Goal: Task Accomplishment & Management: Manage account settings

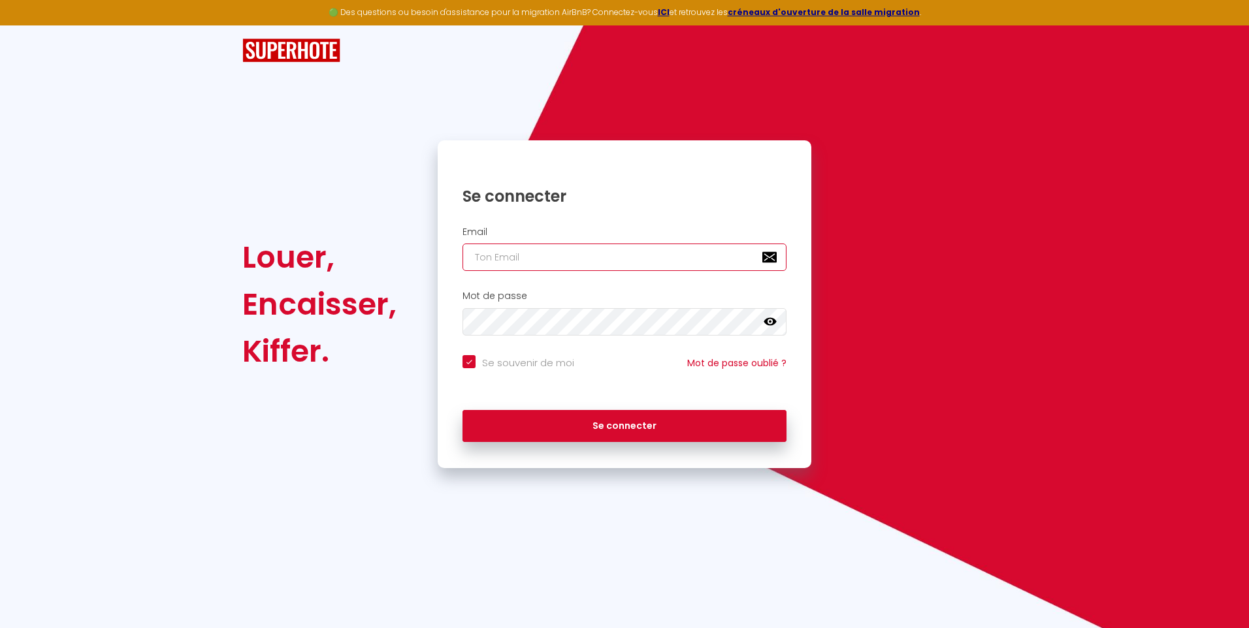
click at [503, 249] on input "email" at bounding box center [624, 257] width 324 height 27
type input "[PERSON_NAME][EMAIL_ADDRESS][PERSON_NAME][DOMAIN_NAME]"
checkbox input "true"
type input "[PERSON_NAME][EMAIL_ADDRESS][PERSON_NAME]"
checkbox input "true"
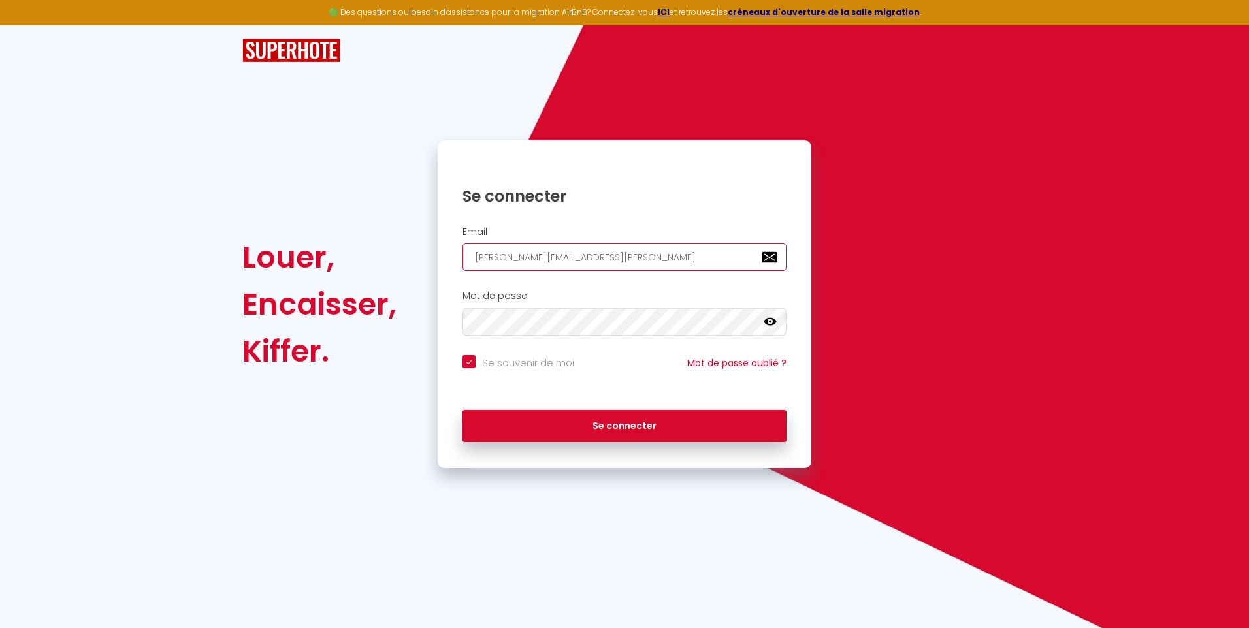
type input "[PERSON_NAME][EMAIL_ADDRESS][PERSON_NAME][DOMAIN_NAME]"
click at [462, 410] on button "Se connecter" at bounding box center [624, 426] width 324 height 33
checkbox input "true"
drag, startPoint x: 645, startPoint y: 266, endPoint x: 535, endPoint y: 268, distance: 109.1
click at [535, 268] on input "[PERSON_NAME][EMAIL_ADDRESS][PERSON_NAME][DOMAIN_NAME]" at bounding box center [624, 257] width 324 height 27
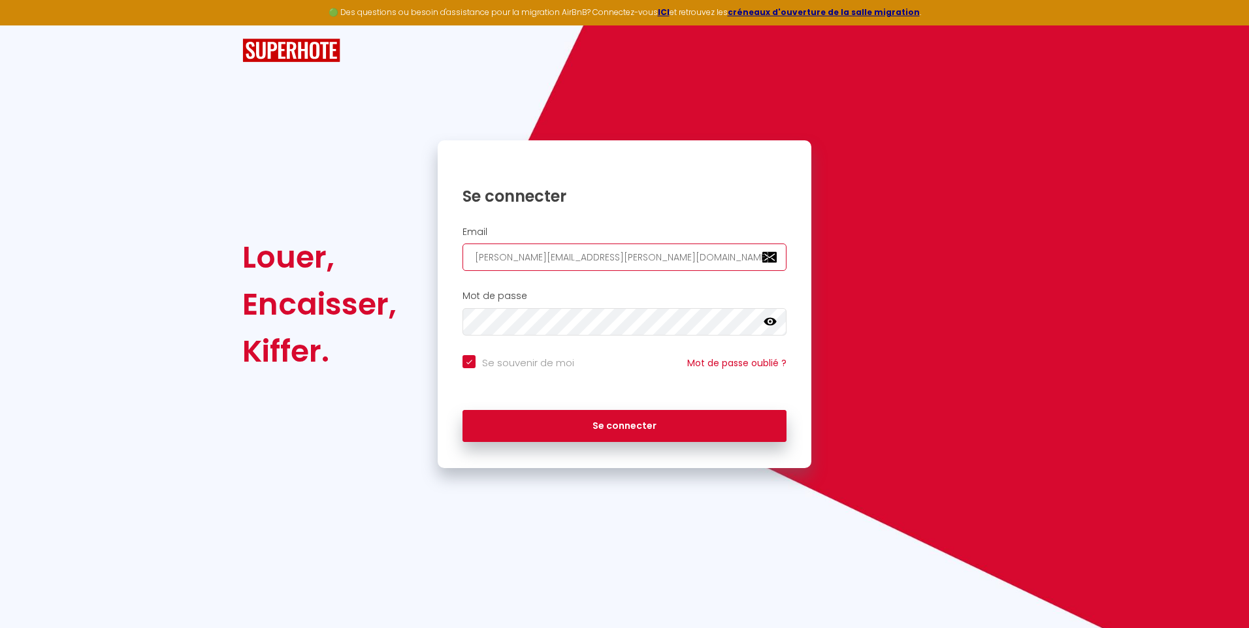
type input "[PERSON_NAME].flores7"
checkbox input "true"
type input "[PERSON_NAME][EMAIL_ADDRESS][DOMAIN_NAME]"
click at [549, 408] on div "Se connecter" at bounding box center [625, 423] width 374 height 39
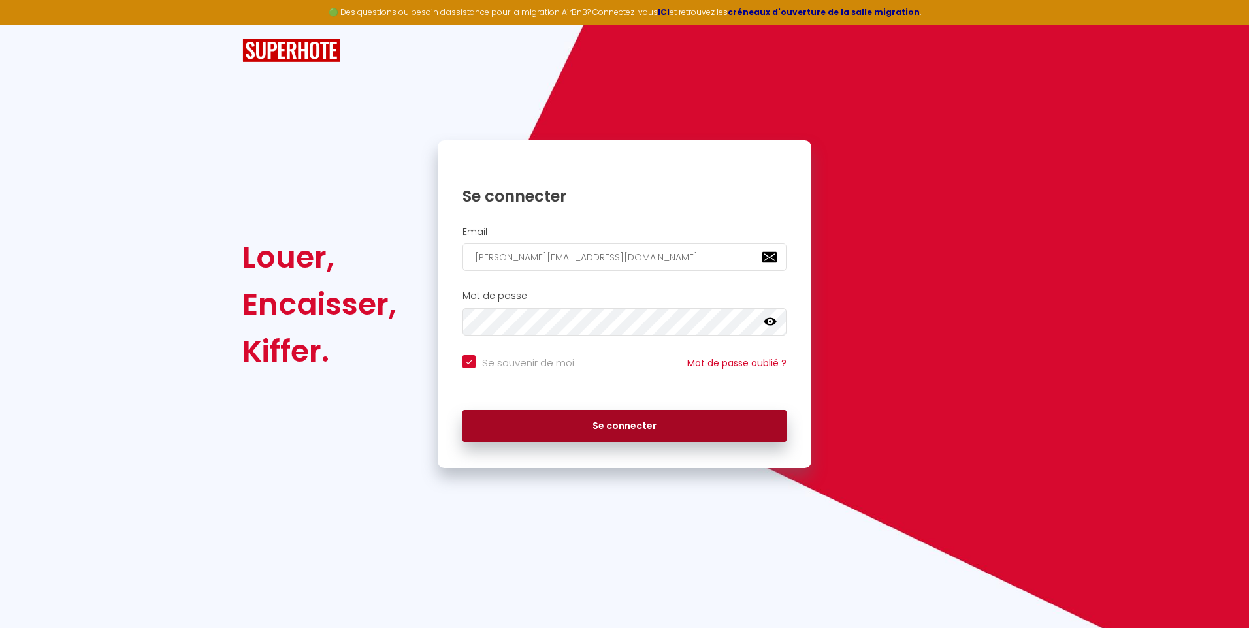
click at [545, 417] on button "Se connecter" at bounding box center [624, 426] width 324 height 33
checkbox input "true"
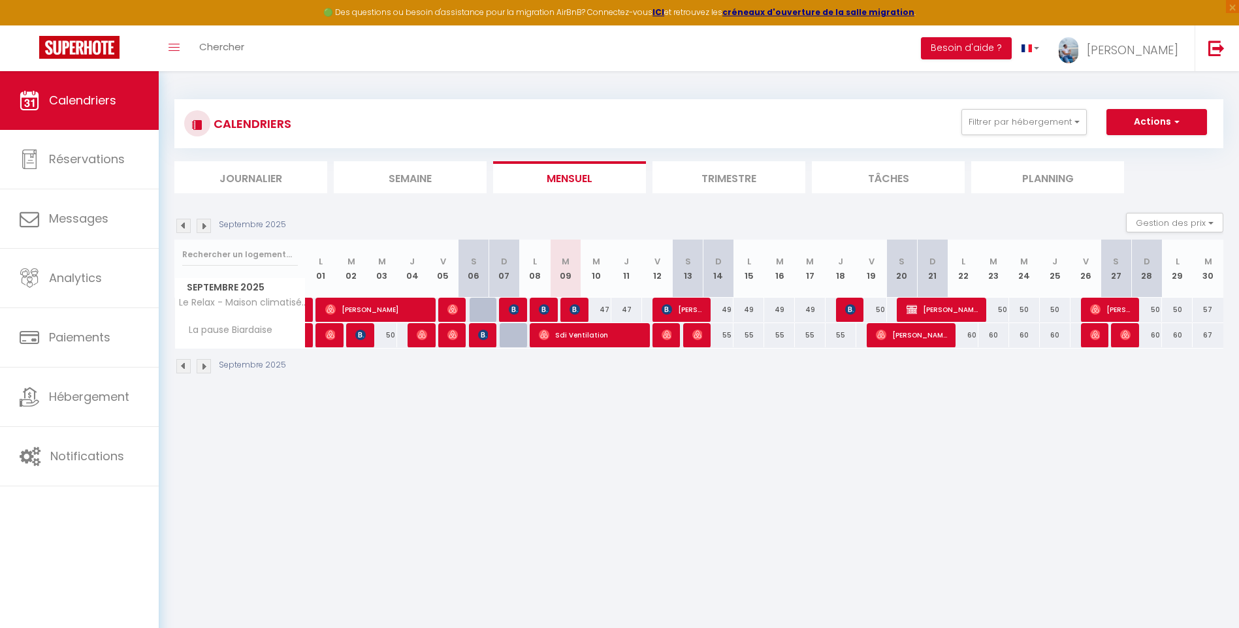
click at [657, 176] on li "Trimestre" at bounding box center [728, 177] width 153 height 32
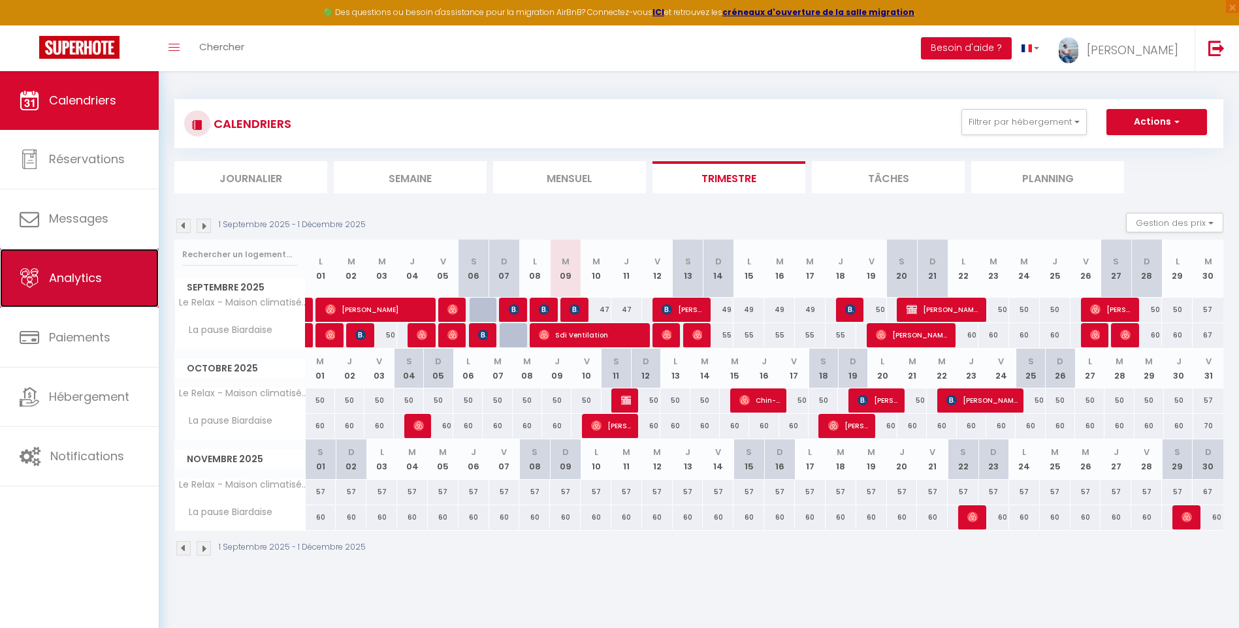
click at [73, 293] on link "Analytics" at bounding box center [79, 278] width 159 height 59
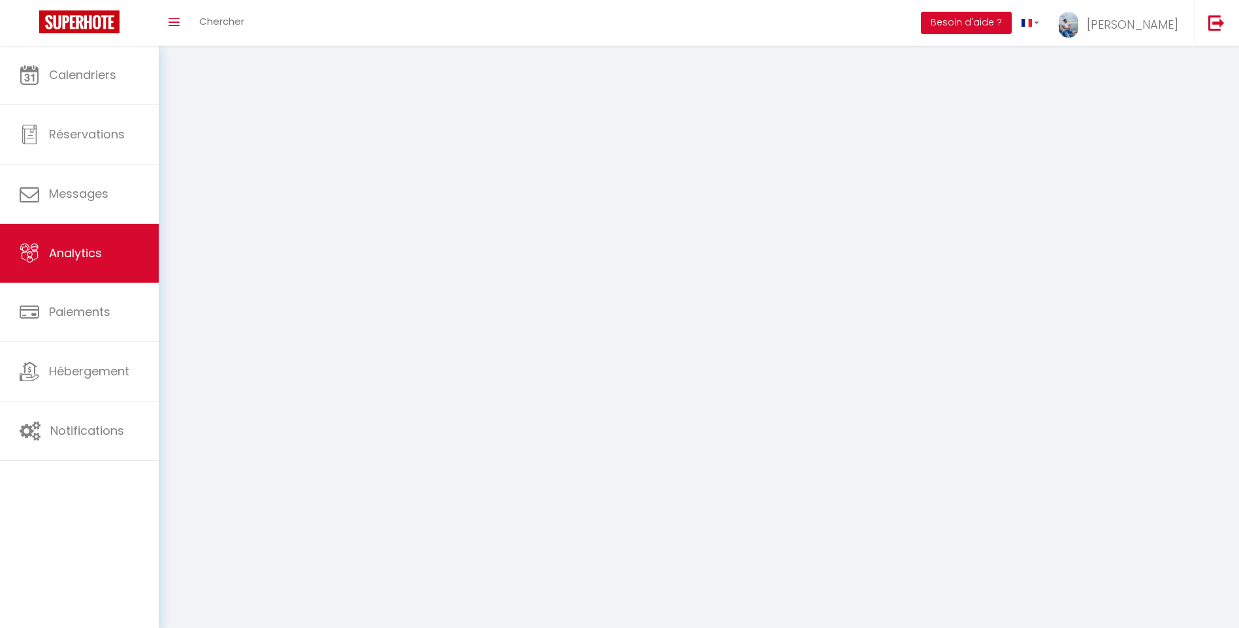
select select "2025"
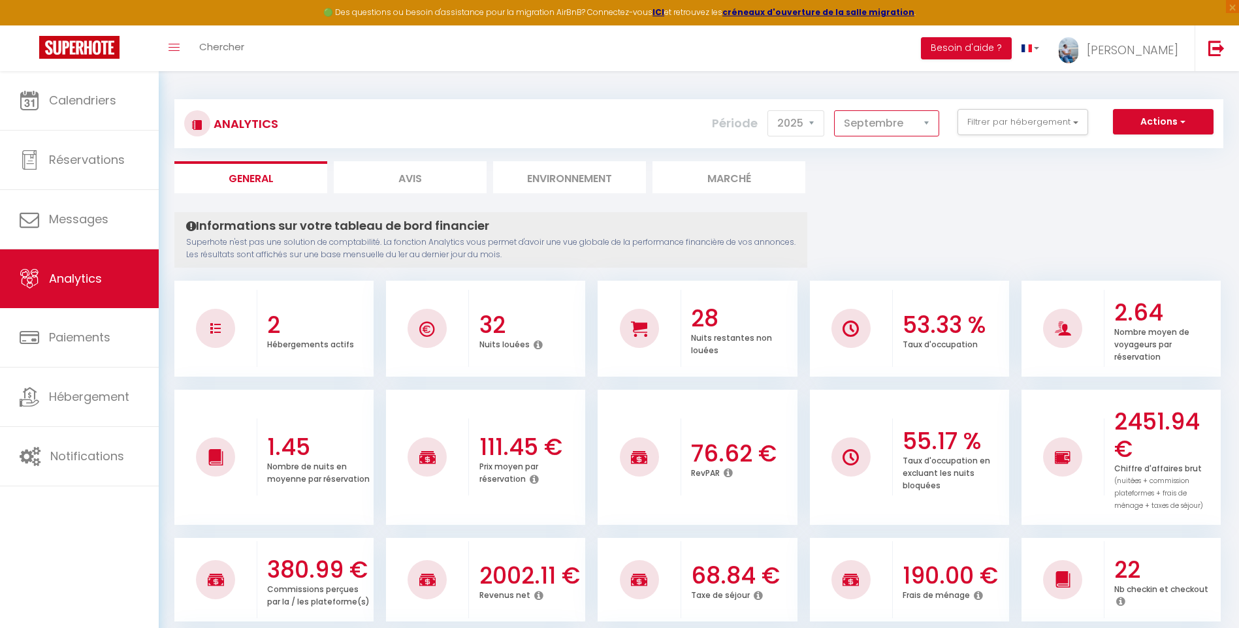
click at [897, 119] on select "[PERSON_NAME] Mars [PERSON_NAME] Juin Juillet Août Septembre Octobre Novembre D…" at bounding box center [886, 123] width 105 height 26
select select "7"
click at [835, 110] on select "[PERSON_NAME] Mars [PERSON_NAME] Juin Juillet Août Septembre Octobre Novembre D…" at bounding box center [886, 123] width 105 height 26
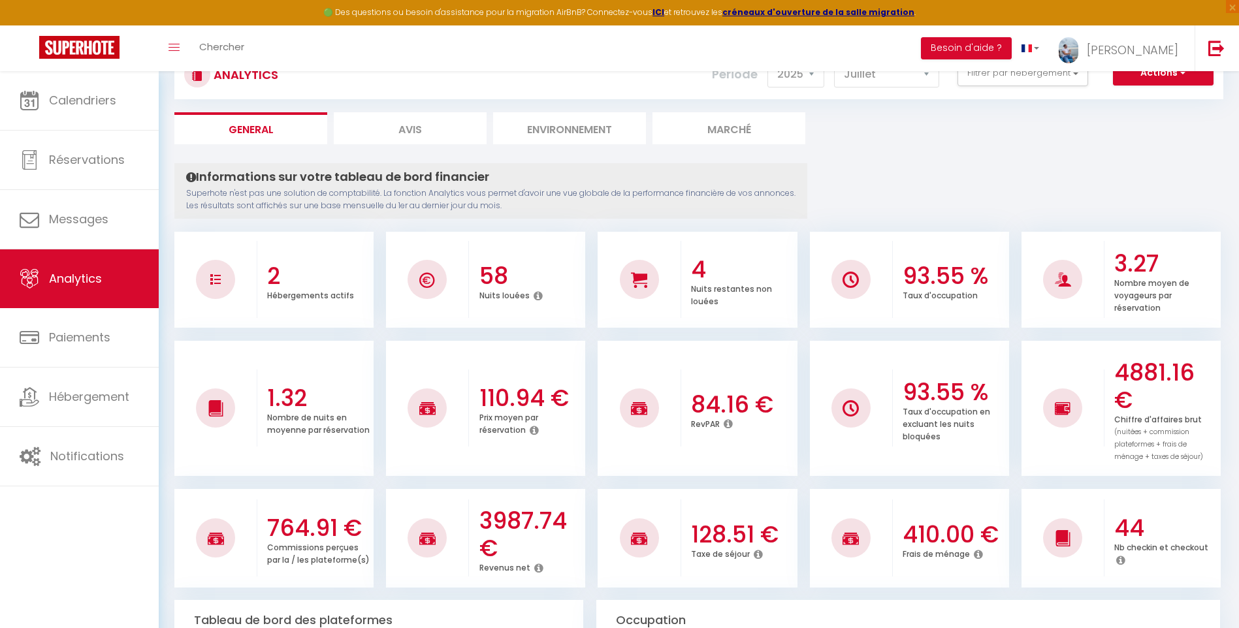
scroll to position [131, 0]
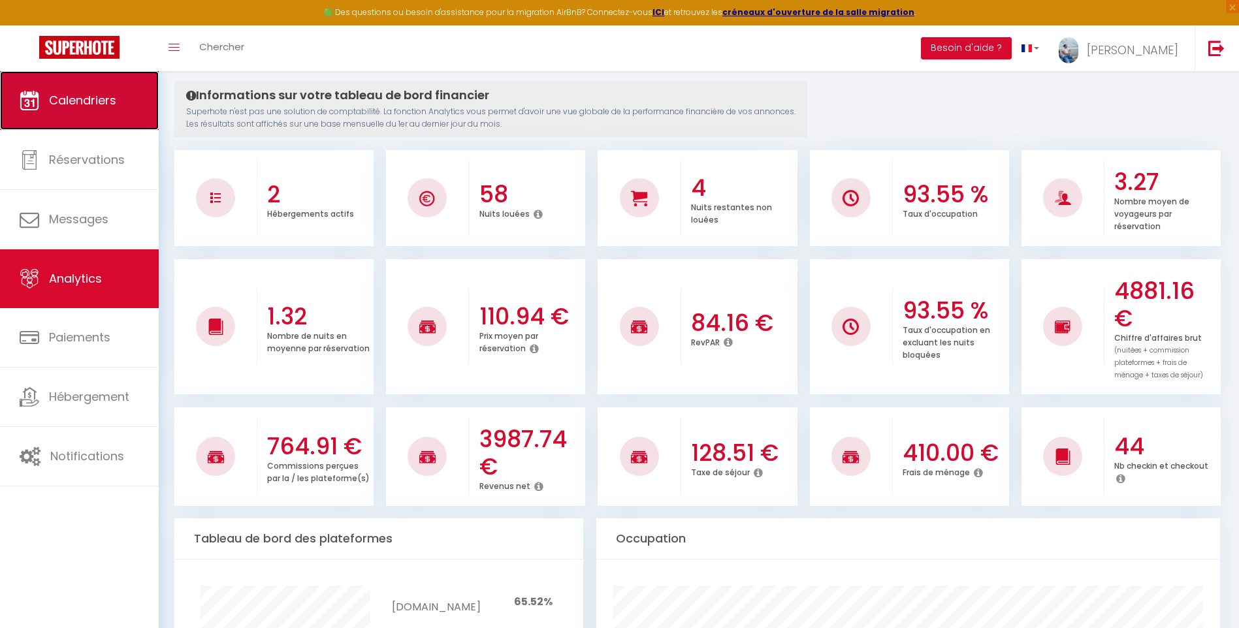
click at [78, 106] on span "Calendriers" at bounding box center [82, 100] width 67 height 16
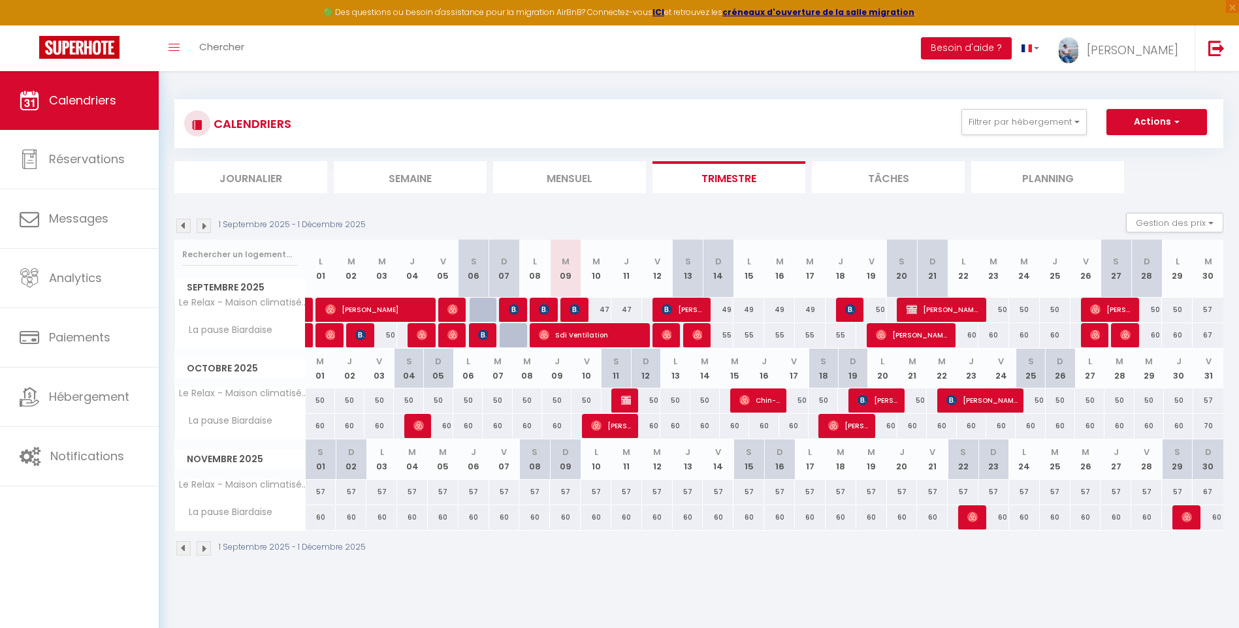
click at [185, 222] on img at bounding box center [183, 226] width 14 height 14
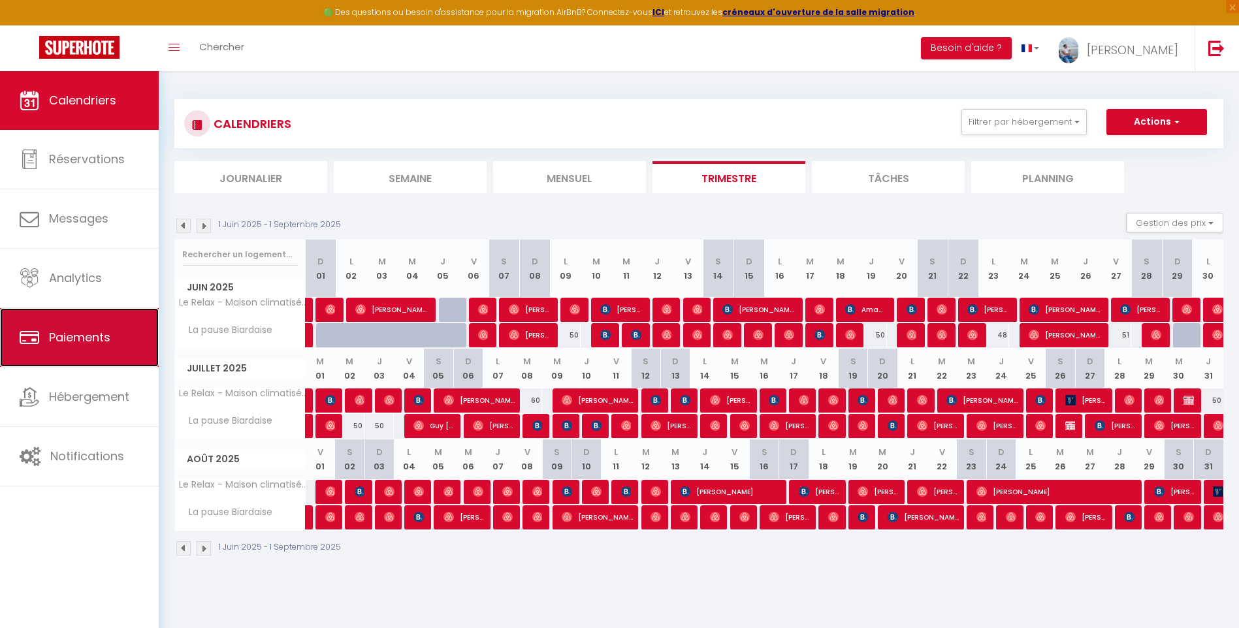
click at [104, 351] on link "Paiements" at bounding box center [79, 337] width 159 height 59
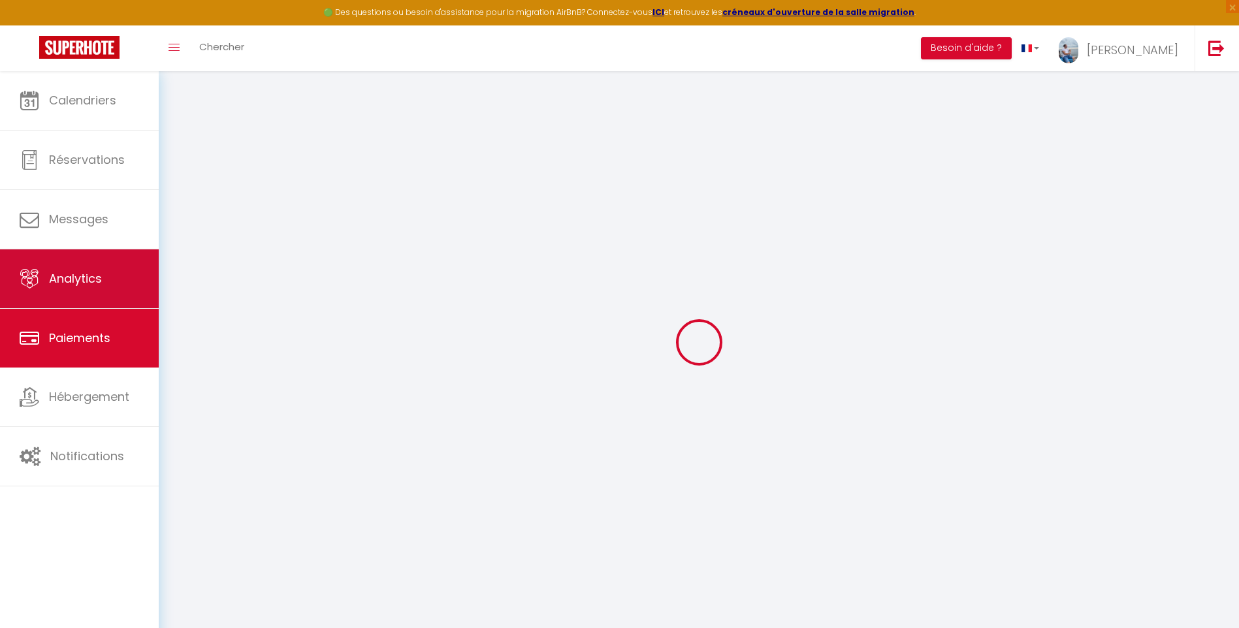
select select "2"
select select "0"
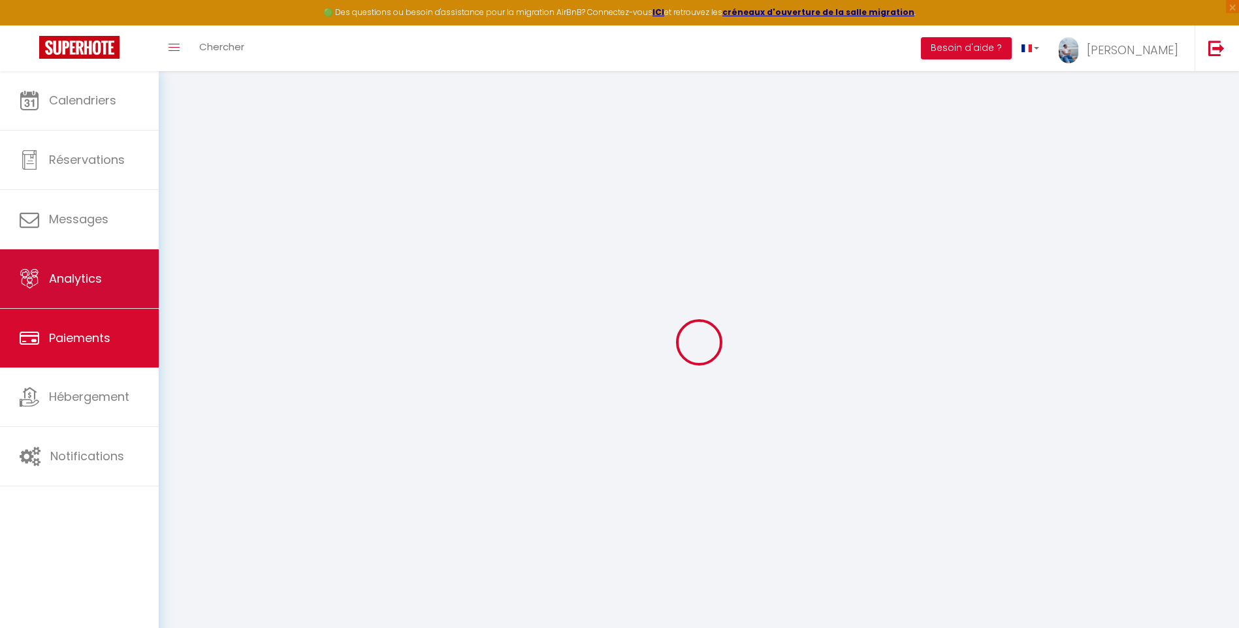
select select "0"
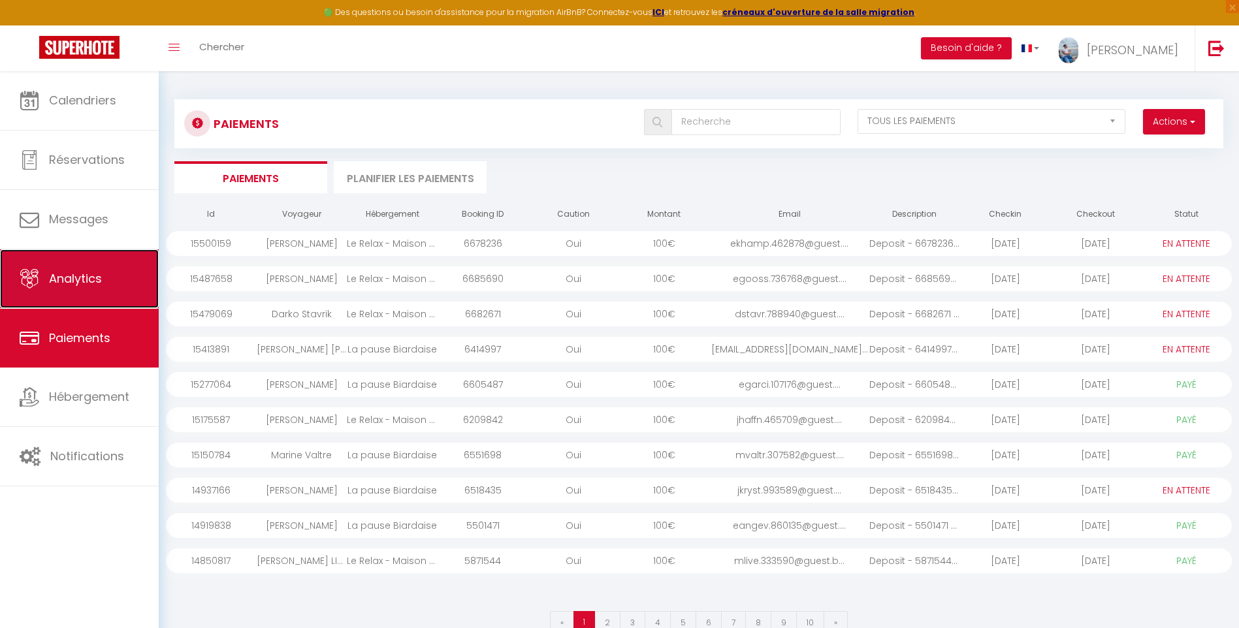
click at [97, 261] on link "Analytics" at bounding box center [79, 278] width 159 height 59
select select "2025"
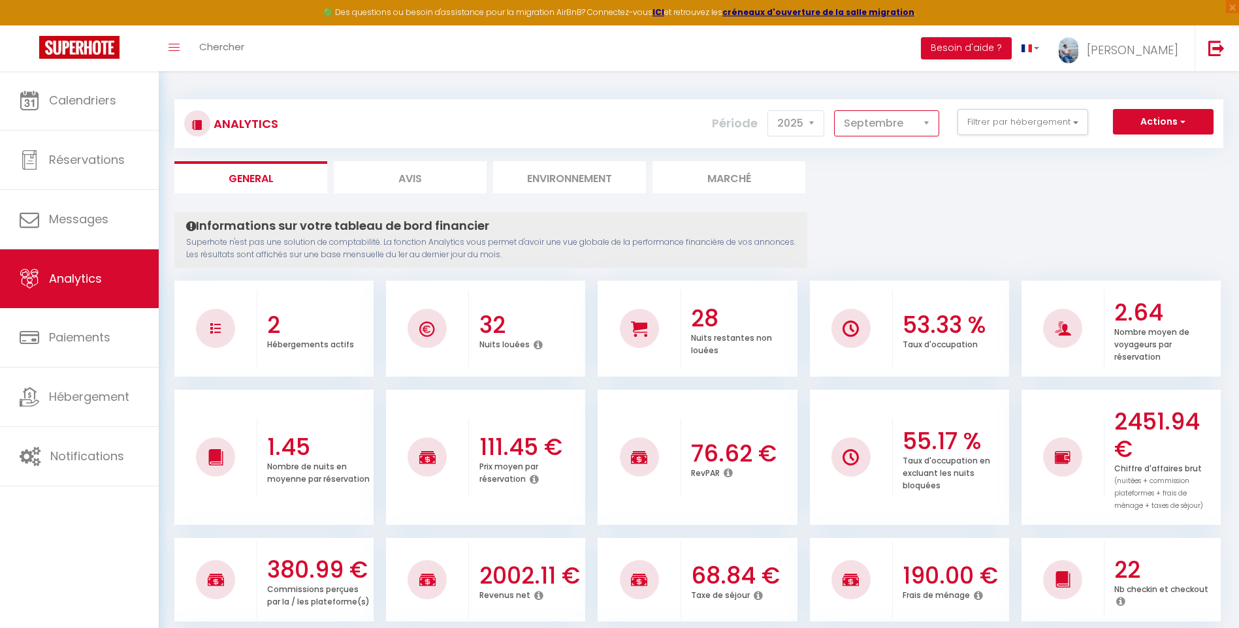
click at [885, 121] on select "[PERSON_NAME] Mars [PERSON_NAME] Juin Juillet Août Septembre Octobre Novembre D…" at bounding box center [886, 123] width 105 height 26
click at [835, 110] on select "[PERSON_NAME] Mars [PERSON_NAME] Juin Juillet Août Septembre Octobre Novembre D…" at bounding box center [886, 123] width 105 height 26
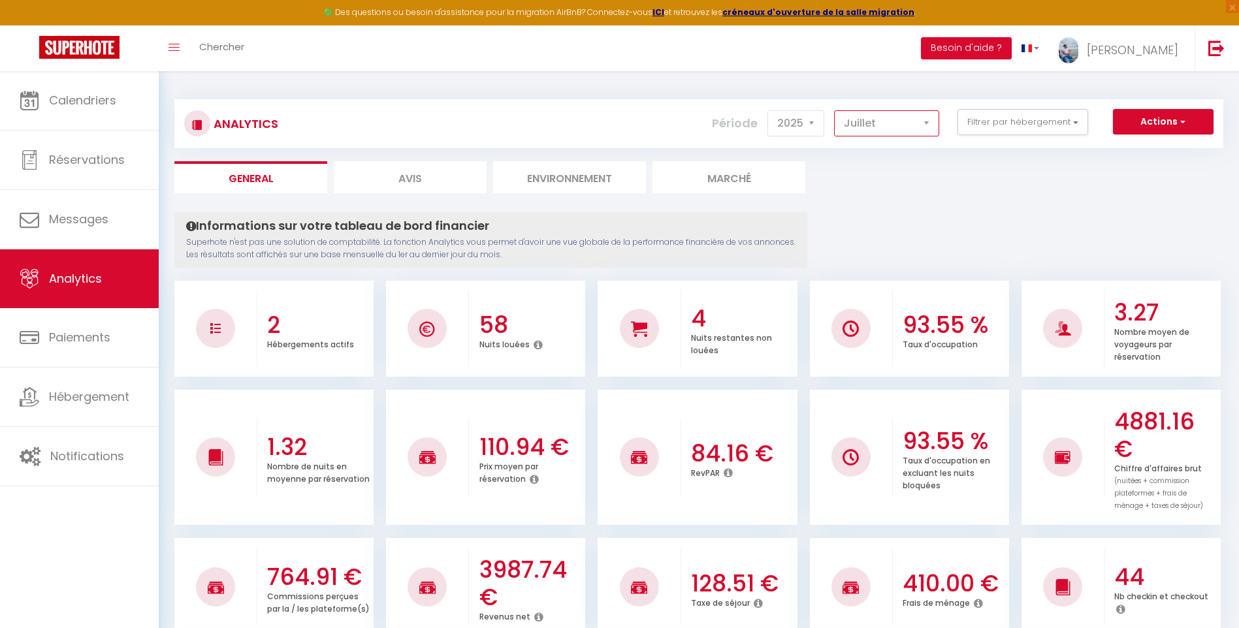
click at [898, 126] on select "[PERSON_NAME] Mars [PERSON_NAME] Juin Juillet Août Septembre Octobre Novembre D…" at bounding box center [886, 123] width 105 height 26
select select "8"
click at [835, 110] on select "[PERSON_NAME] Mars [PERSON_NAME] Juin Juillet Août Septembre Octobre Novembre D…" at bounding box center [886, 123] width 105 height 26
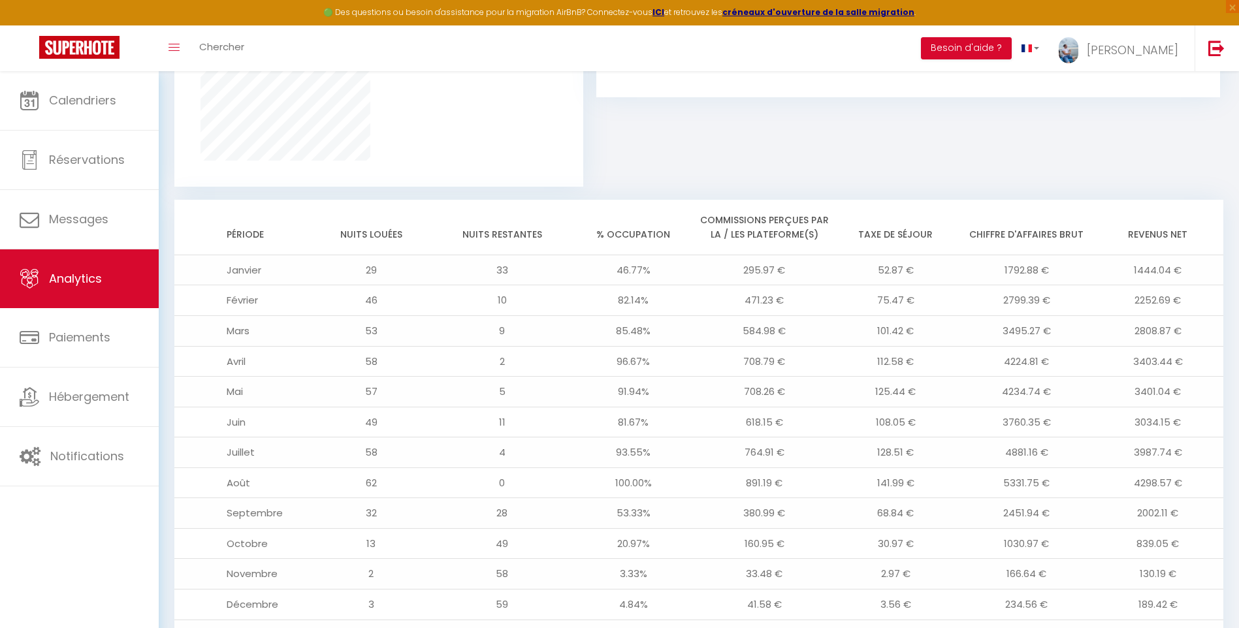
scroll to position [979, 0]
